Goal: Book appointment/travel/reservation

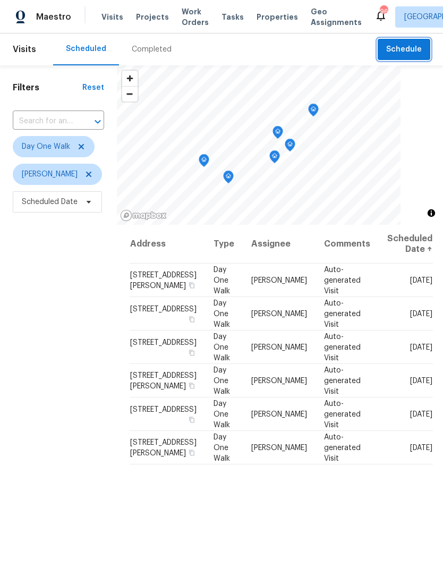
click at [413, 45] on span "Schedule" at bounding box center [404, 49] width 36 height 13
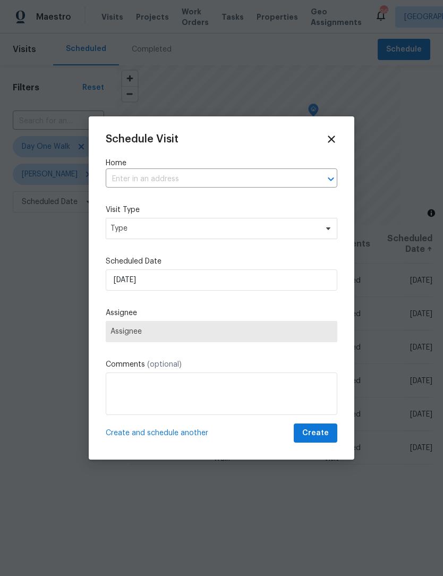
click at [194, 174] on input "text" at bounding box center [207, 179] width 202 height 16
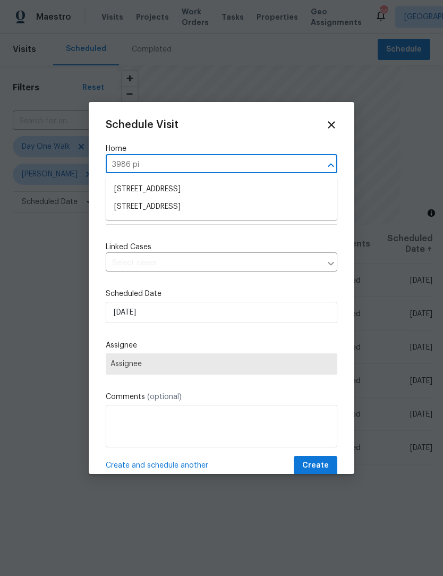
type input "3986 pin"
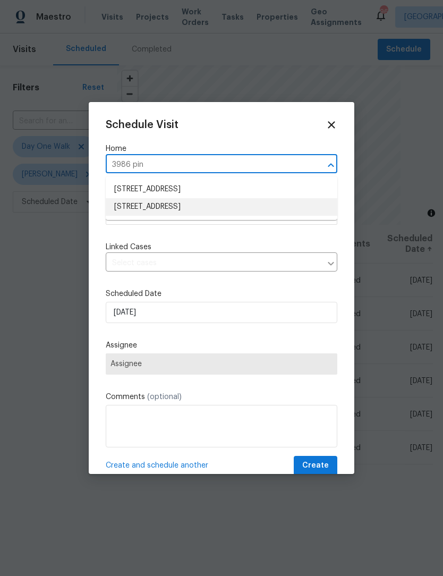
click at [232, 204] on li "[STREET_ADDRESS]" at bounding box center [222, 207] width 232 height 18
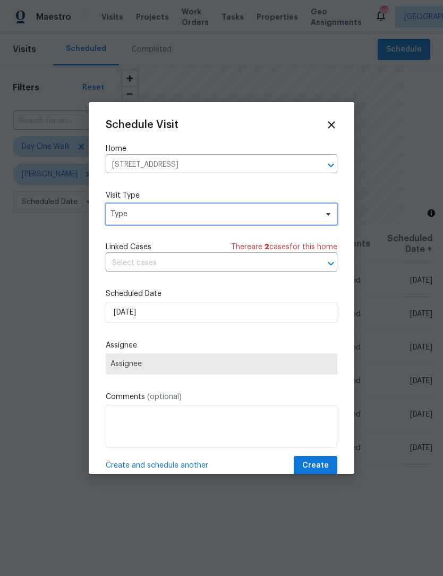
click at [327, 217] on icon at bounding box center [328, 214] width 8 height 8
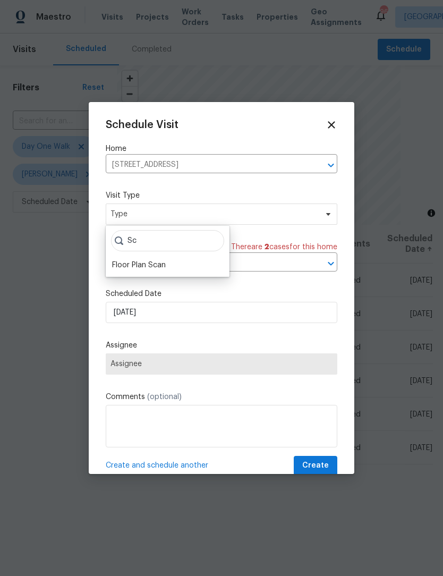
type input "Sc"
click at [185, 257] on div "Sc Floor Plan Scan" at bounding box center [168, 251] width 124 height 51
click at [175, 264] on div "Floor Plan Scan" at bounding box center [167, 265] width 117 height 15
click at [326, 464] on span "Create" at bounding box center [315, 465] width 27 height 13
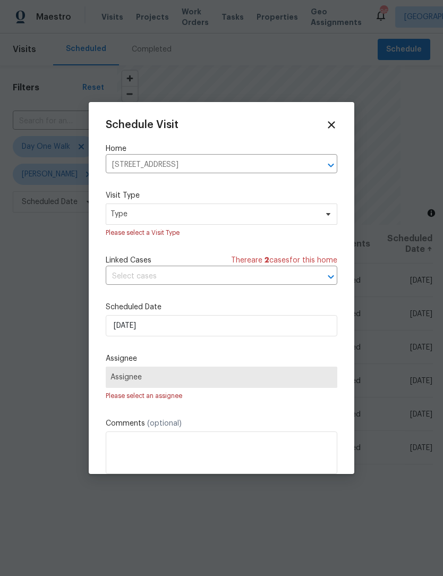
click at [308, 378] on span "Assignee" at bounding box center [221, 377] width 222 height 8
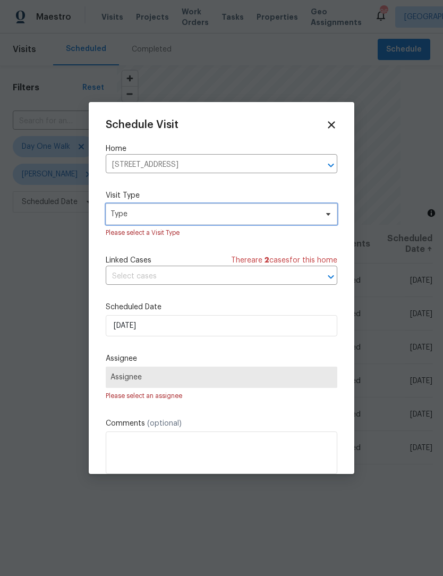
click at [328, 218] on icon at bounding box center [328, 214] width 8 height 8
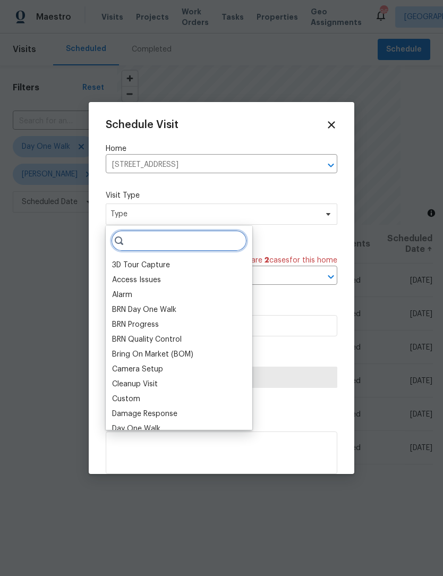
click at [168, 235] on input "search" at bounding box center [179, 240] width 136 height 21
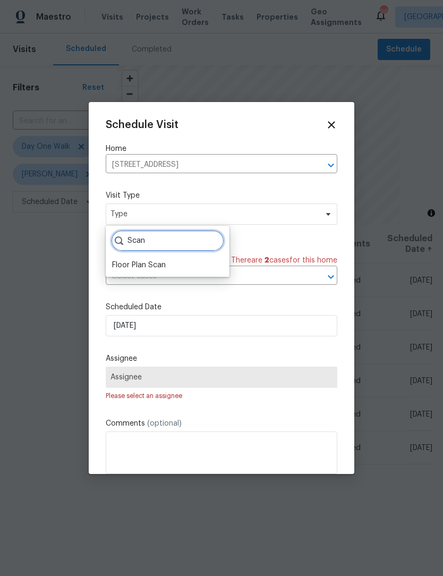
type input "Scan"
click at [161, 265] on div "Floor Plan Scan" at bounding box center [139, 265] width 54 height 11
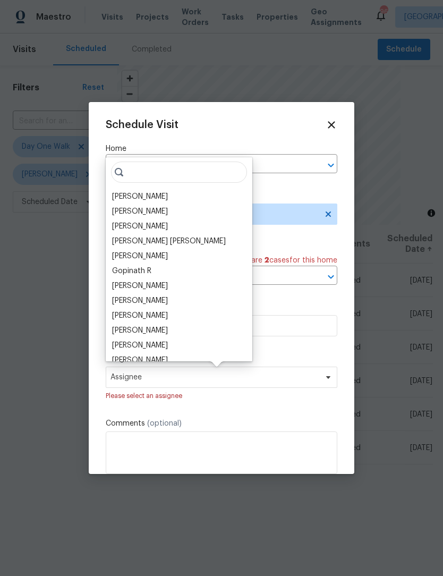
click at [164, 200] on div "[PERSON_NAME]" at bounding box center [140, 196] width 56 height 11
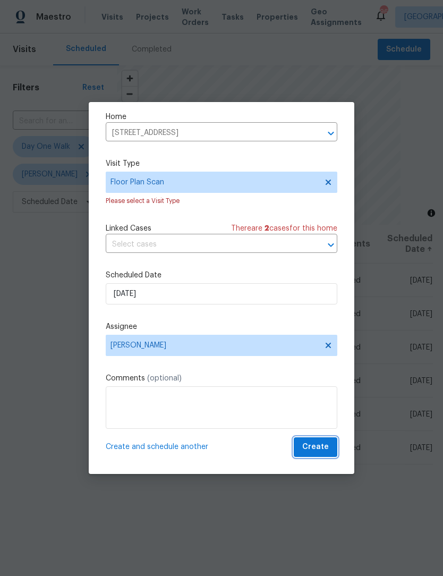
click at [323, 441] on span "Create" at bounding box center [315, 446] width 27 height 13
